Goal: Entertainment & Leisure: Consume media (video, audio)

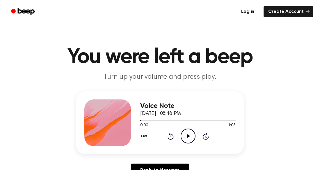
click at [186, 136] on icon "Play Audio" at bounding box center [188, 135] width 15 height 15
click at [190, 137] on icon "Play Audio" at bounding box center [188, 135] width 15 height 15
click at [189, 136] on icon at bounding box center [188, 136] width 3 height 4
click at [192, 130] on icon "Play Audio" at bounding box center [188, 135] width 15 height 15
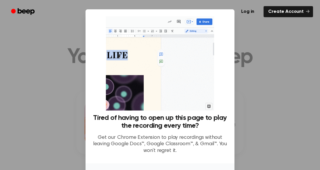
click at [72, 23] on div at bounding box center [160, 85] width 320 height 170
click at [74, 67] on div at bounding box center [160, 85] width 320 height 170
click at [240, 72] on div at bounding box center [160, 85] width 320 height 170
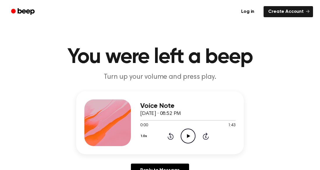
click at [193, 135] on icon "Play Audio" at bounding box center [188, 135] width 15 height 15
click at [187, 134] on icon at bounding box center [188, 136] width 3 height 4
